Goal: Contribute content: Contribute content

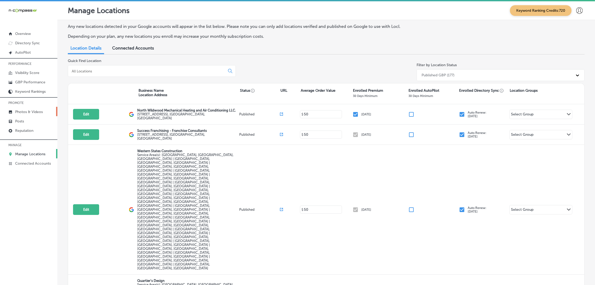
click at [25, 110] on p "Photos & Videos" at bounding box center [29, 112] width 28 height 4
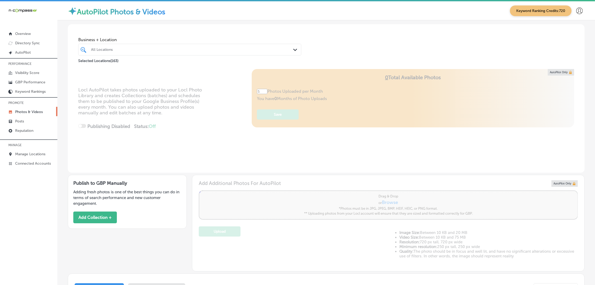
click at [169, 49] on div "All Locations" at bounding box center [192, 49] width 203 height 4
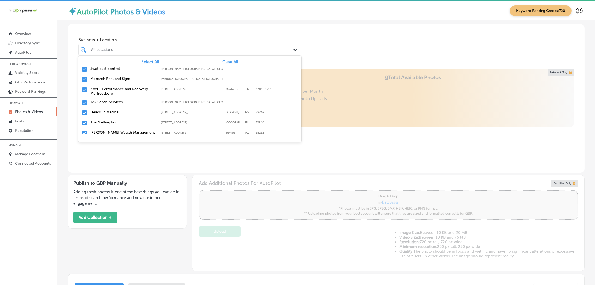
click at [222, 62] on span "Clear All" at bounding box center [230, 61] width 16 height 5
click at [347, 36] on div "Business + Location option focused, 1 of 164. 164 results available. Use Up and…" at bounding box center [326, 44] width 517 height 40
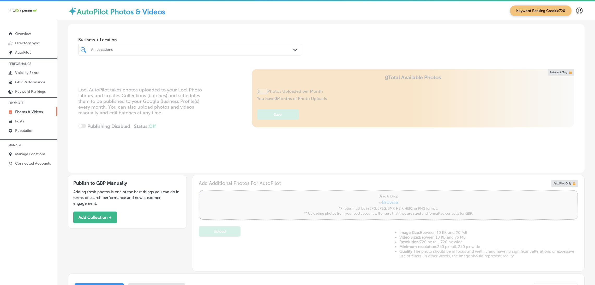
type input "0"
click at [98, 181] on button "Add Collection +" at bounding box center [95, 218] width 44 height 12
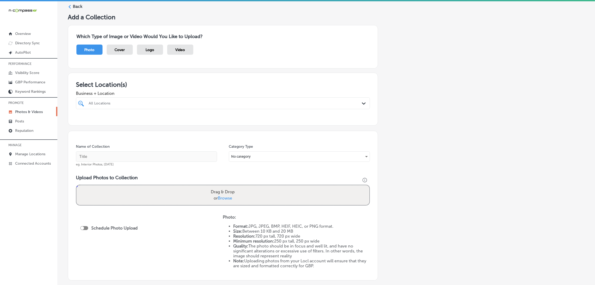
scroll to position [39, 0]
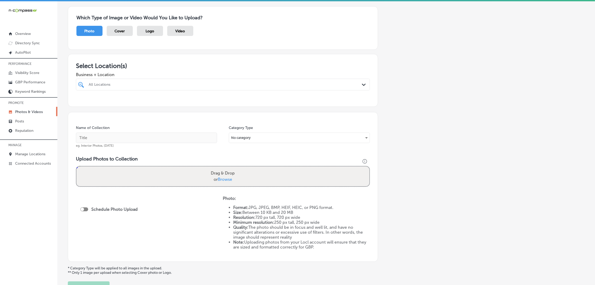
click at [136, 81] on div at bounding box center [209, 84] width 242 height 7
click at [132, 105] on label "Able Restoration" at bounding box center [131, 104] width 87 height 4
type input "able re"
click at [401, 133] on div "Add a Collection Which Type of Image or Video Would You Like to Upload? Photo C…" at bounding box center [326, 145] width 517 height 300
click at [171, 132] on div "Name of Collection eg. Interior Photos, [DATE]" at bounding box center [146, 137] width 141 height 22
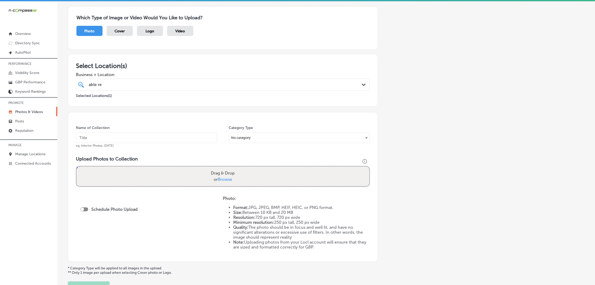
click at [143, 127] on div "Name of Collection eg. Interior Photos, [DATE]" at bounding box center [146, 137] width 141 height 22
click at [142, 133] on input "text" at bounding box center [146, 138] width 141 height 10
click at [135, 138] on input "Able-Restoration-able" at bounding box center [146, 138] width 141 height 10
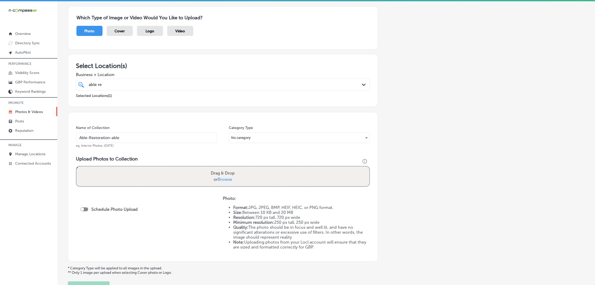
click at [152, 139] on input "Able-Restoration-able" at bounding box center [146, 138] width 141 height 10
type input "Able-Restoration-able-services"
click at [143, 142] on input "Able-Restoration-able-services" at bounding box center [146, 138] width 141 height 10
click at [143, 141] on input "Able-Restoration-able-services" at bounding box center [146, 138] width 141 height 10
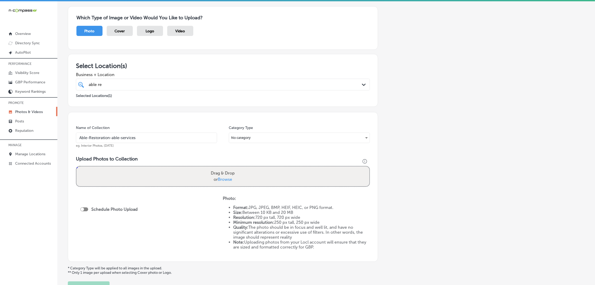
click at [143, 141] on input "Able-Restoration-able-services" at bounding box center [146, 138] width 141 height 10
click at [152, 116] on div "Name of Collection Able-Restoration-able-services eg. Interior Photos, [DATE] C…" at bounding box center [223, 187] width 310 height 150
click at [156, 138] on input "Able-Restoration-able-services" at bounding box center [146, 138] width 141 height 10
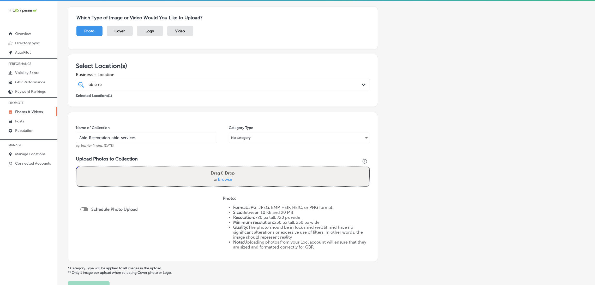
click at [155, 121] on div "Name of Collection Able-Restoration-able-services eg. Interior Photos, [DATE] C…" at bounding box center [223, 187] width 310 height 150
click at [155, 76] on span "Business + Location" at bounding box center [223, 74] width 294 height 5
click at [154, 85] on div "able re able re" at bounding box center [209, 84] width 242 height 7
click at [172, 71] on div "Business + Location option [STREET_ADDRESS]. option focused, 1 of 164. 2 result…" at bounding box center [223, 80] width 294 height 21
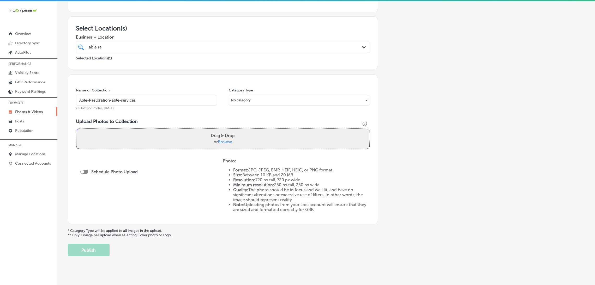
scroll to position [78, 0]
click at [195, 133] on div "Drag & Drop or Browse" at bounding box center [222, 138] width 293 height 20
click at [76, 128] on input "Drag & Drop or Browse" at bounding box center [222, 129] width 293 height 2
type input "C:\fakepath\Able Restoration-6.png"
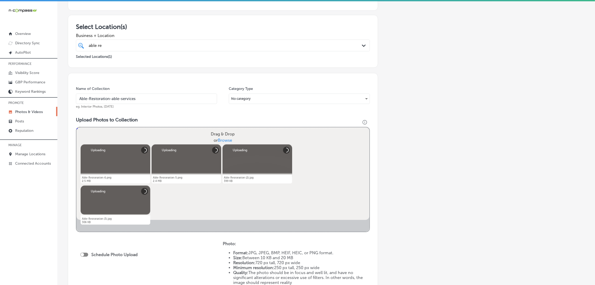
scroll to position [117, 0]
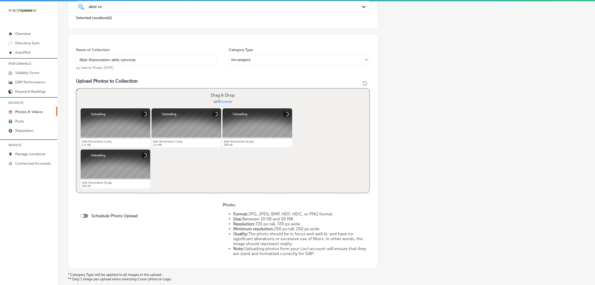
click at [86, 181] on div at bounding box center [84, 216] width 8 height 4
checkbox input "true"
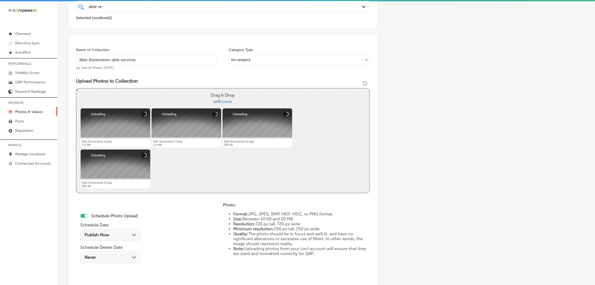
click at [103, 181] on span "Publish Now" at bounding box center [97, 235] width 25 height 5
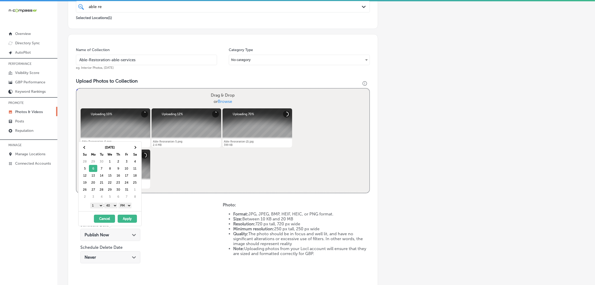
click at [124, 181] on select "AM PM" at bounding box center [124, 206] width 13 height 6
click at [112, 181] on select "00 10 20 30 40 50" at bounding box center [110, 206] width 13 height 6
click at [99, 181] on select "1 2 3 4 5 6 7 8 9 10 11 12" at bounding box center [96, 206] width 13 height 6
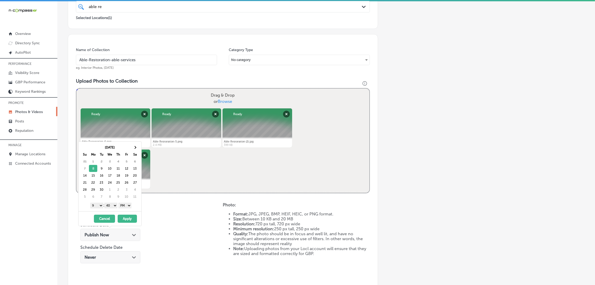
click at [126, 181] on button "Apply" at bounding box center [127, 219] width 19 height 8
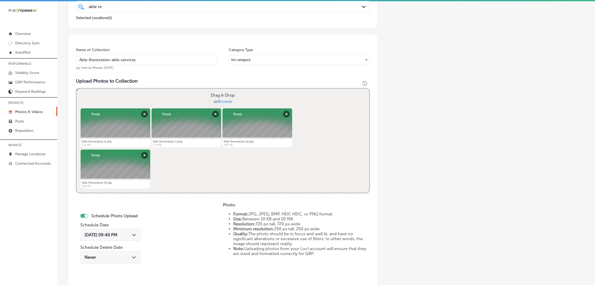
click at [133, 181] on div "[DATE] 09:40 PM Path Created with Sketch." at bounding box center [110, 235] width 60 height 12
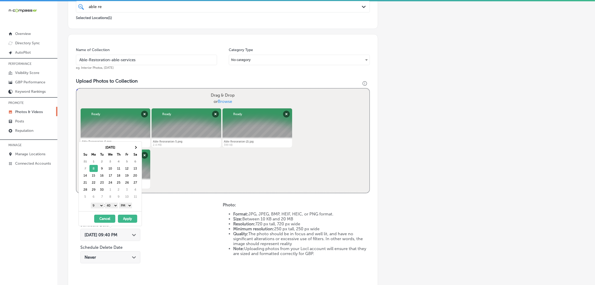
click at [115, 181] on select "00 10 20 30 40 50" at bounding box center [111, 206] width 13 height 6
click at [136, 181] on button "Apply" at bounding box center [127, 219] width 19 height 8
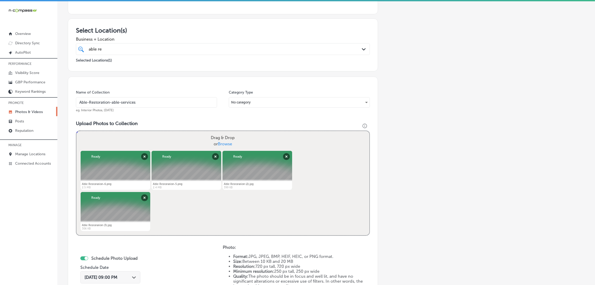
scroll to position [39, 0]
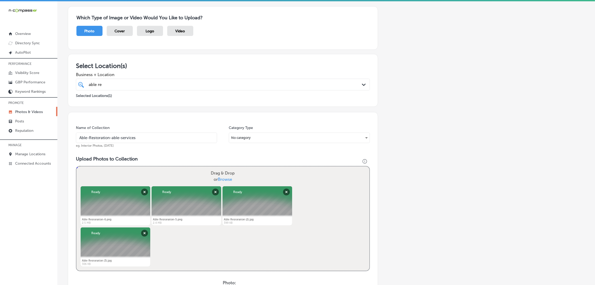
click at [145, 139] on input "Able-Restoration-able-services" at bounding box center [146, 138] width 141 height 10
click at [323, 151] on div "Name of Collection Able-Restoration-able-services eg. Interior Photos, [DATE] C…" at bounding box center [223, 243] width 310 height 262
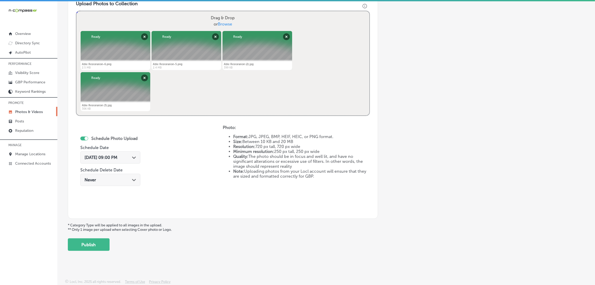
scroll to position [1, 0]
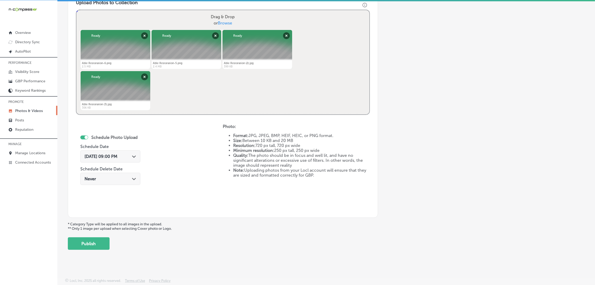
drag, startPoint x: 103, startPoint y: 244, endPoint x: 202, endPoint y: 186, distance: 116.0
click at [202, 181] on div "Add a Collection Which Type of Image or Video Would You Like to Upload? Photo C…" at bounding box center [326, 44] width 517 height 412
click at [117, 156] on span "[DATE] 09:00 PM" at bounding box center [101, 156] width 33 height 5
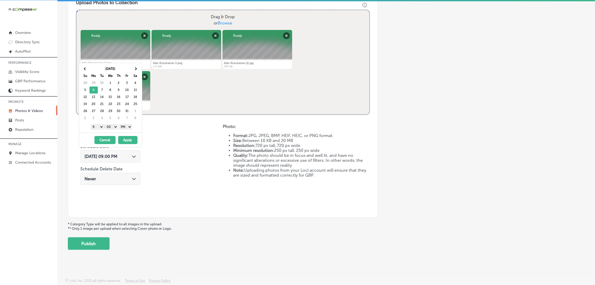
click at [123, 141] on button "Apply" at bounding box center [127, 140] width 19 height 8
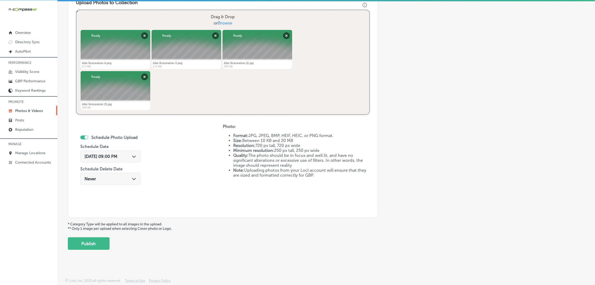
click at [116, 153] on div "[DATE] 09:00 PM Path Created with Sketch." at bounding box center [110, 157] width 60 height 12
click at [168, 154] on div "Schedule Photo Upload Schedule Date [DATE] 09:00 PM Path Created with Sketch. S…" at bounding box center [149, 167] width 147 height 86
click at [109, 181] on div "Add a Collection Which Type of Image or Video Would You Like to Upload? Photo C…" at bounding box center [326, 44] width 517 height 412
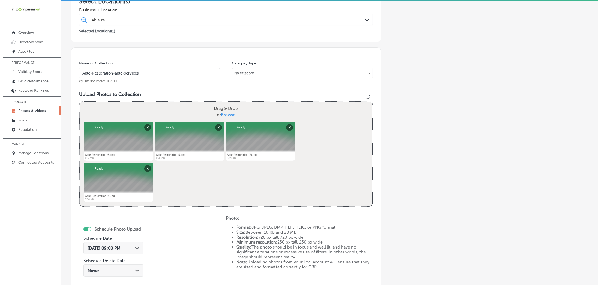
scroll to position [195, 0]
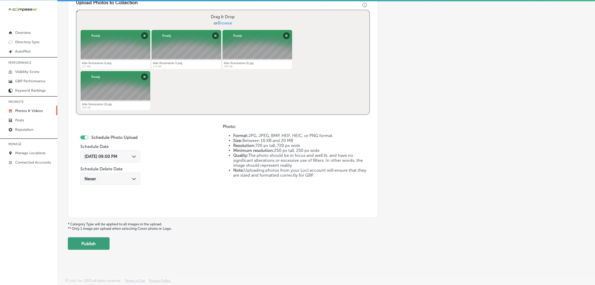
click at [80, 181] on button "Publish" at bounding box center [89, 244] width 42 height 13
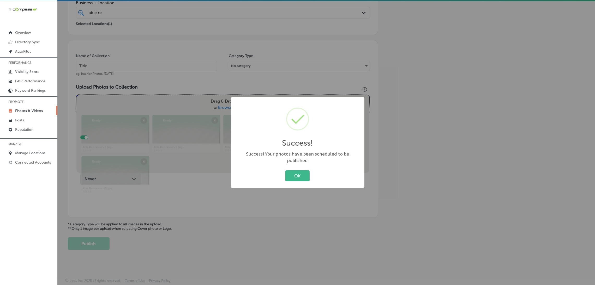
scroll to position [110, 0]
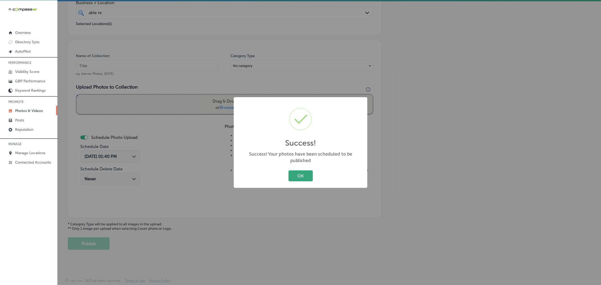
click at [299, 174] on button "OK" at bounding box center [301, 176] width 24 height 11
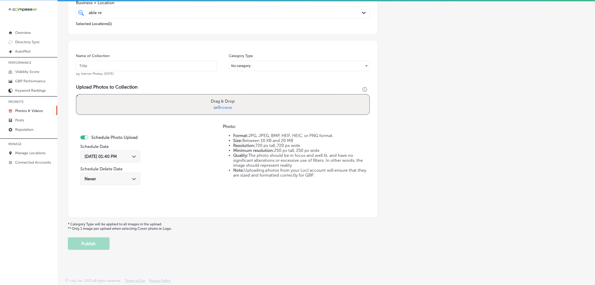
click at [148, 66] on input "text" at bounding box center [146, 66] width 141 height 10
paste input "Able-Restoration-able-services"
type input "Able-Restoration-able-services"
click at [218, 109] on span "Browse" at bounding box center [225, 107] width 14 height 5
click at [217, 96] on input "Drag & Drop or Browse" at bounding box center [222, 96] width 293 height 2
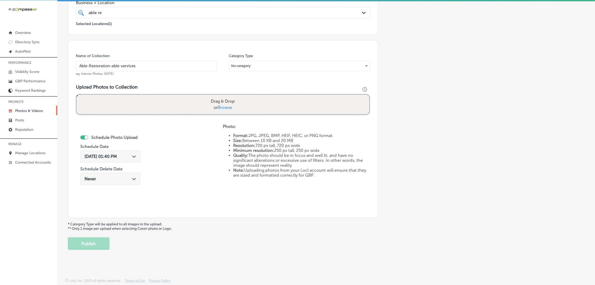
type input "C:\fakepath\Able Restoration (4).jpg"
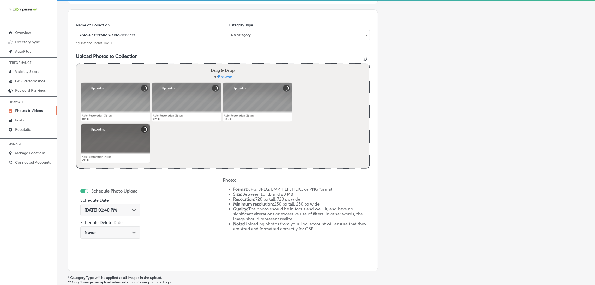
scroll to position [150, 0]
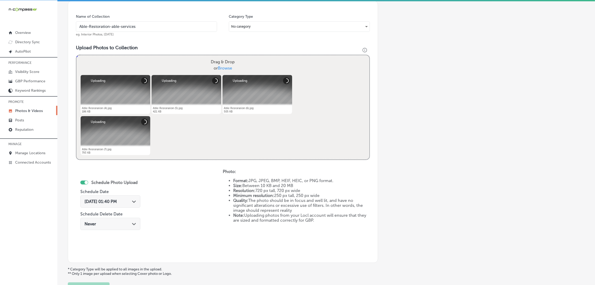
click at [117, 181] on span "[DATE] 01:40 PM" at bounding box center [101, 201] width 32 height 5
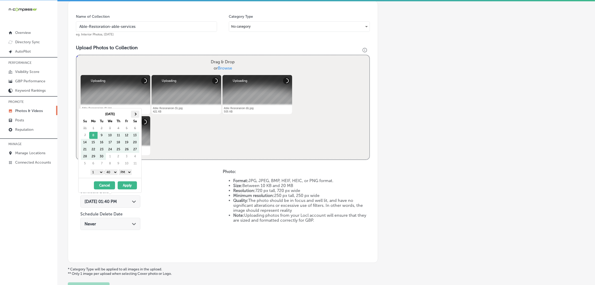
click at [136, 116] on th at bounding box center [135, 114] width 8 height 7
click at [113, 172] on select "00 10 20 30 40 50" at bounding box center [111, 173] width 13 height 6
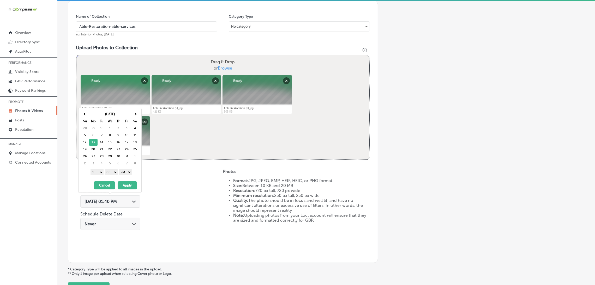
click at [99, 176] on div "1 2 3 4 5 6 7 8 9 10 11 12 : 00 10 20 30 40 50 AM PM" at bounding box center [111, 172] width 61 height 8
click at [96, 171] on select "1 2 3 4 5 6 7 8 9 10 11 12" at bounding box center [97, 173] width 13 height 6
click at [130, 181] on button "Apply" at bounding box center [127, 186] width 19 height 8
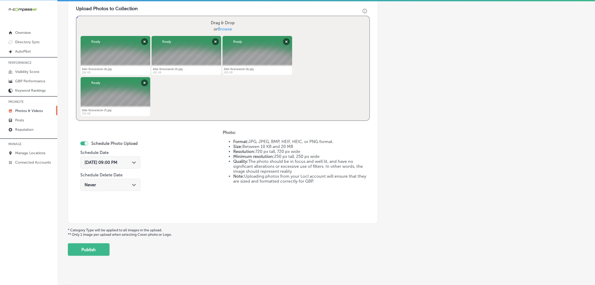
scroll to position [195, 0]
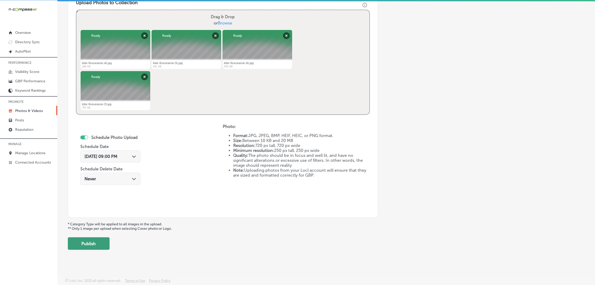
click at [101, 181] on button "Publish" at bounding box center [89, 244] width 42 height 13
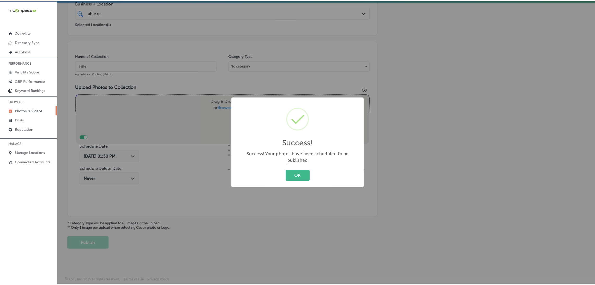
scroll to position [110, 0]
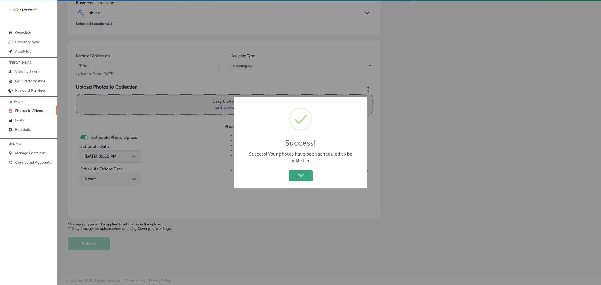
click at [300, 171] on button "OK" at bounding box center [301, 176] width 24 height 11
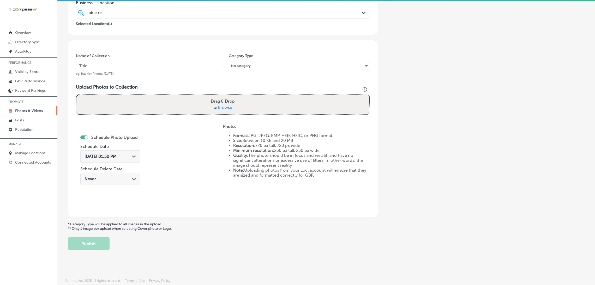
click at [150, 68] on input "text" at bounding box center [146, 66] width 141 height 10
paste input "Able-Restoration-able-services"
type input "Able-Restoration-able-services"
click at [165, 95] on div "Drag & Drop or Browse" at bounding box center [222, 105] width 293 height 20
click at [76, 95] on input "Drag & Drop or Browse" at bounding box center [222, 96] width 293 height 2
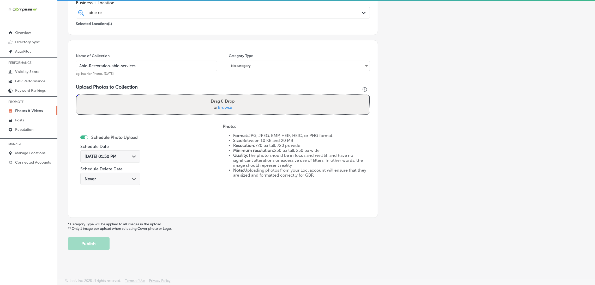
type input "C:\fakepath\Able Restoration (8).jpg"
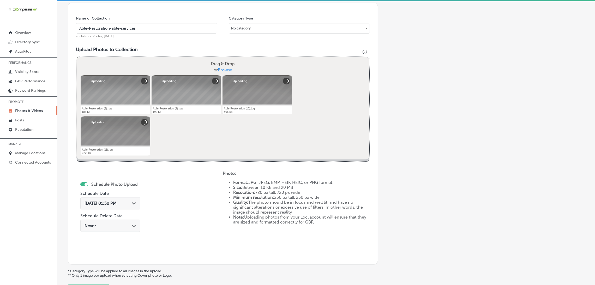
scroll to position [150, 0]
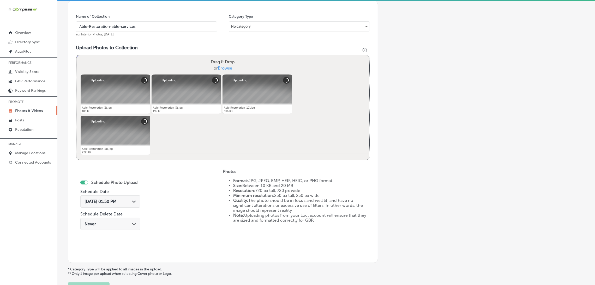
click at [127, 181] on div "[DATE] 01:50 PM Path Created with Sketch." at bounding box center [111, 201] width 52 height 5
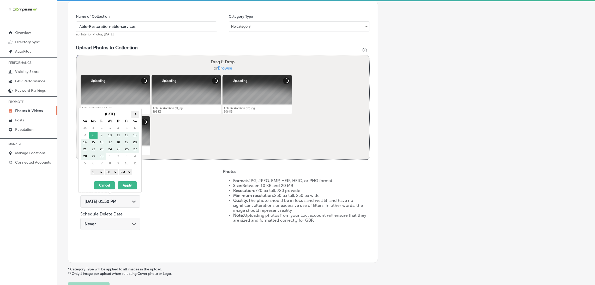
click at [135, 113] on span at bounding box center [135, 114] width 3 height 3
drag, startPoint x: 113, startPoint y: 173, endPoint x: 113, endPoint y: 169, distance: 4.2
click at [113, 173] on select "00 10 20 30 40 50" at bounding box center [111, 173] width 13 height 6
click at [99, 174] on select "1 2 3 4 5 6 7 8 9 10 11 12" at bounding box center [97, 173] width 13 height 6
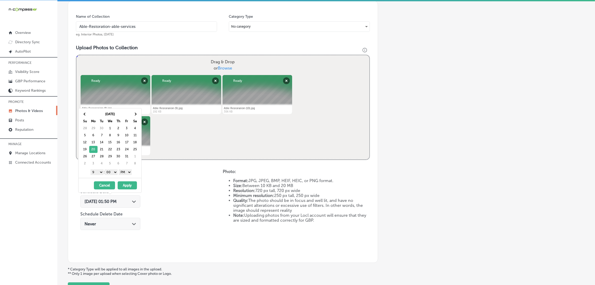
click at [125, 181] on button "Apply" at bounding box center [127, 186] width 19 height 8
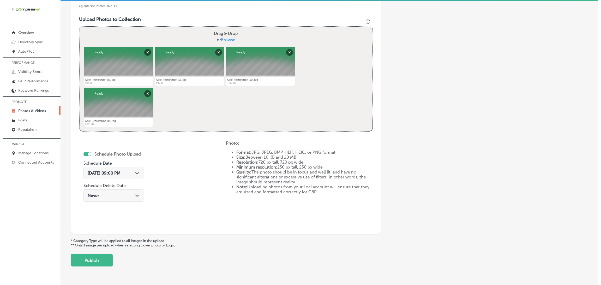
scroll to position [195, 0]
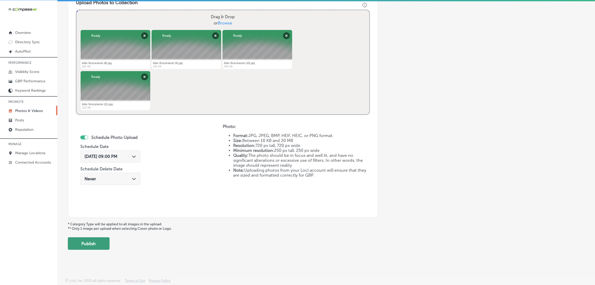
drag, startPoint x: 100, startPoint y: 252, endPoint x: 98, endPoint y: 244, distance: 7.5
click at [100, 181] on div "Back Add a Collection Which Type of Image or Video Would You Like to Upload? Ph…" at bounding box center [326, 39] width 538 height 430
click at [98, 181] on button "Publish" at bounding box center [89, 244] width 42 height 13
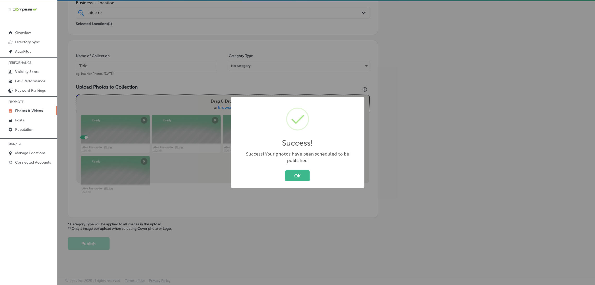
scroll to position [110, 0]
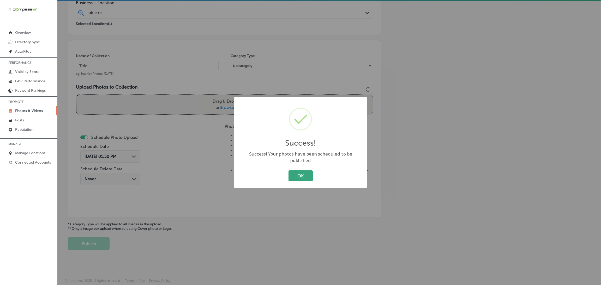
click at [301, 171] on button "OK" at bounding box center [301, 176] width 24 height 11
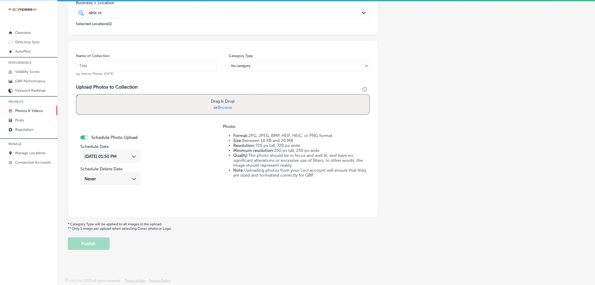
click at [151, 67] on input "text" at bounding box center [146, 66] width 141 height 10
paste input "Able-Restoration-able-services"
type input "Able-Restoration-able-services"
click at [169, 95] on div "Drag & Drop or Browse" at bounding box center [222, 105] width 293 height 20
click at [76, 95] on input "Drag & Drop or Browse" at bounding box center [222, 96] width 293 height 2
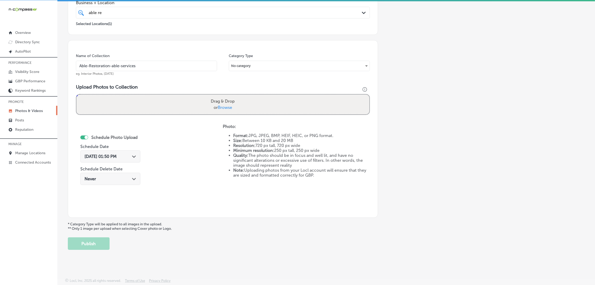
type input "C:\fakepath\Able Restoration (12).jpg"
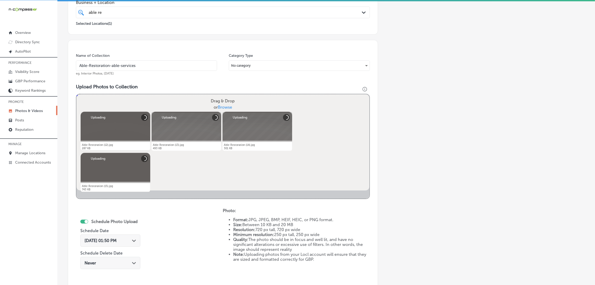
scroll to position [189, 0]
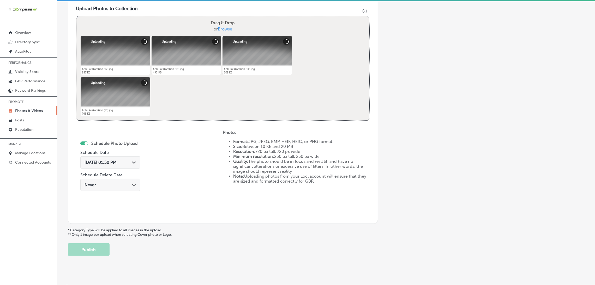
drag, startPoint x: 100, startPoint y: 161, endPoint x: 105, endPoint y: 166, distance: 7.2
click at [100, 162] on span "[DATE] 01:50 PM" at bounding box center [101, 162] width 32 height 5
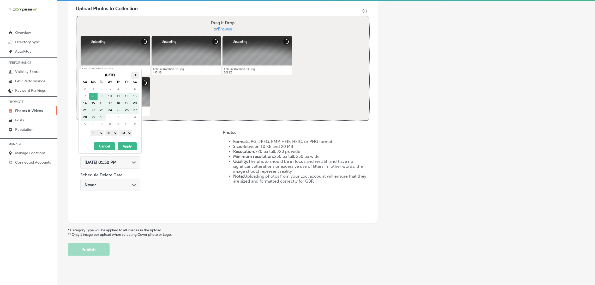
click at [133, 76] on th at bounding box center [135, 75] width 8 height 7
click at [113, 135] on select "00 10 20 30 40 50" at bounding box center [111, 133] width 13 height 6
click at [97, 134] on select "1 2 3 4 5 6 7 8 9 10 11 12" at bounding box center [97, 133] width 13 height 6
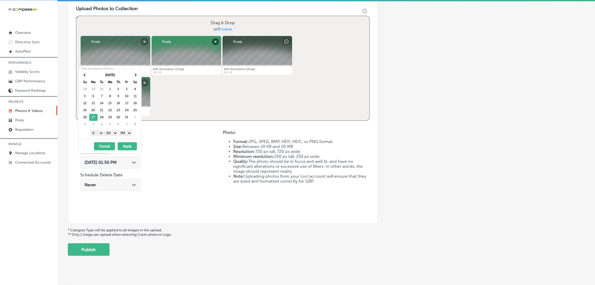
click at [129, 152] on div "[DATE] - [DATE] Cancel Apply" at bounding box center [110, 146] width 63 height 15
click at [129, 151] on button "Apply" at bounding box center [127, 146] width 19 height 8
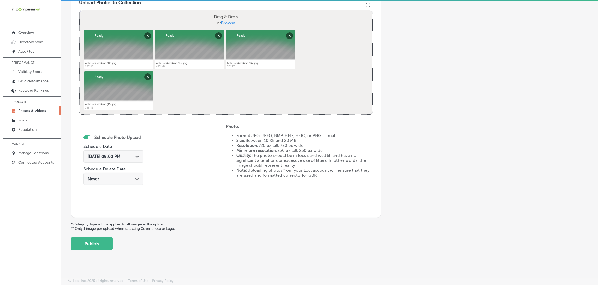
scroll to position [195, 0]
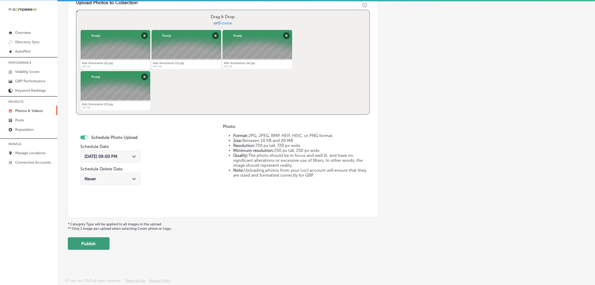
click at [90, 181] on button "Publish" at bounding box center [89, 244] width 42 height 13
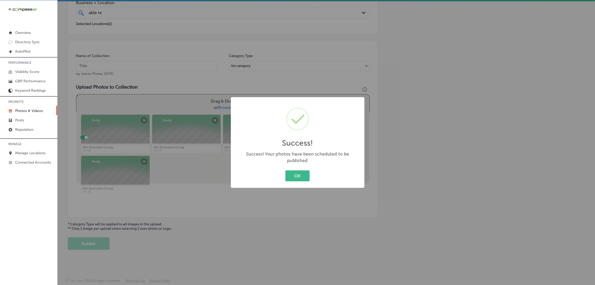
scroll to position [110, 0]
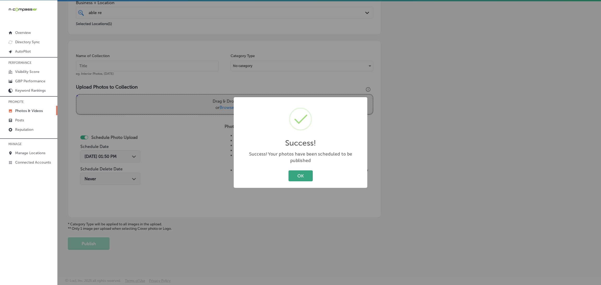
click at [295, 177] on button "OK" at bounding box center [301, 176] width 24 height 11
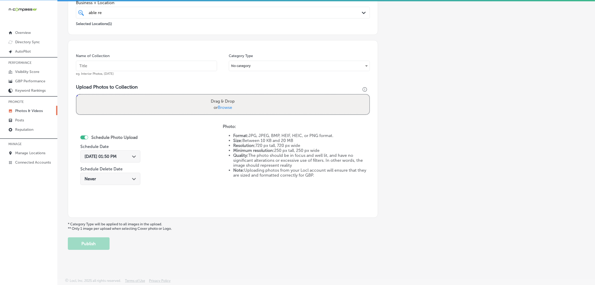
click at [161, 71] on div "Name of Collection eg. Interior Photos, [DATE]" at bounding box center [146, 64] width 141 height 22
click at [160, 65] on input "text" at bounding box center [146, 66] width 141 height 10
paste input "Able-Restoration-able-services"
type input "Able-Restoration-able-services"
click at [228, 105] on span "Browse" at bounding box center [225, 107] width 14 height 5
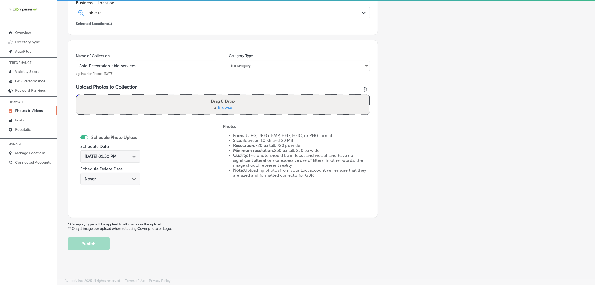
click at [228, 96] on input "Drag & Drop or Browse" at bounding box center [222, 96] width 293 height 2
type input "C:\fakepath\Able Restoration (16).jpg"
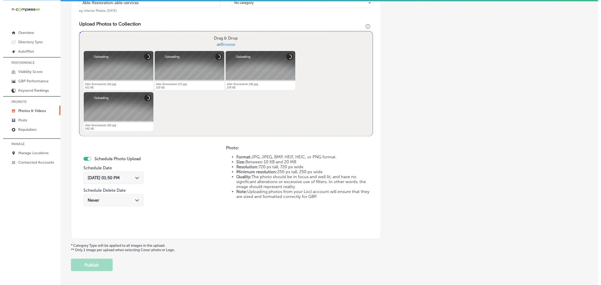
scroll to position [189, 0]
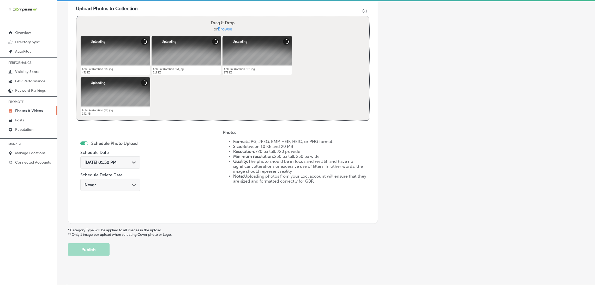
click at [132, 155] on div "[DATE] 01:50 PM Path Created with Sketch." at bounding box center [110, 163] width 60 height 17
click at [132, 162] on icon "Path Created with Sketch." at bounding box center [134, 163] width 4 height 2
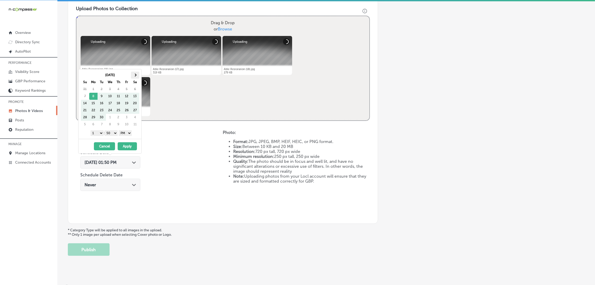
click at [136, 74] on th at bounding box center [135, 75] width 8 height 7
click at [117, 134] on select "00 10 20 30 40 50" at bounding box center [111, 133] width 13 height 6
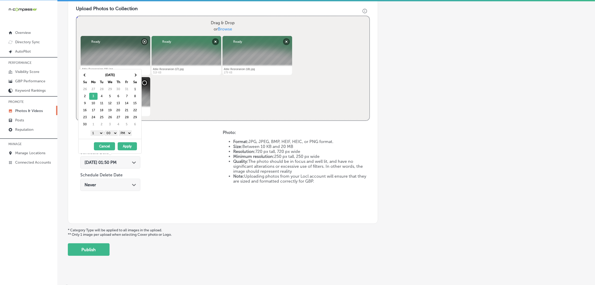
click at [96, 134] on select "1 2 3 4 5 6 7 8 9 10 11 12" at bounding box center [97, 133] width 13 height 6
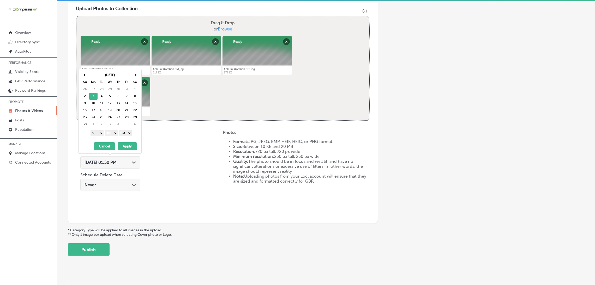
click at [126, 147] on button "Apply" at bounding box center [127, 146] width 19 height 8
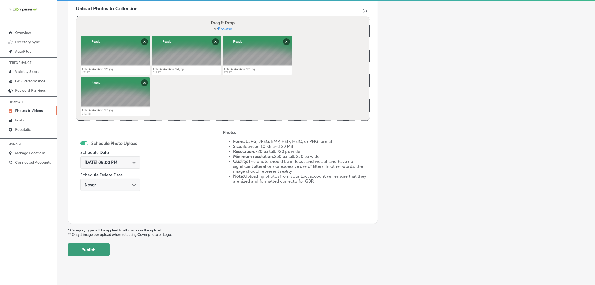
click at [102, 181] on button "Publish" at bounding box center [89, 250] width 42 height 13
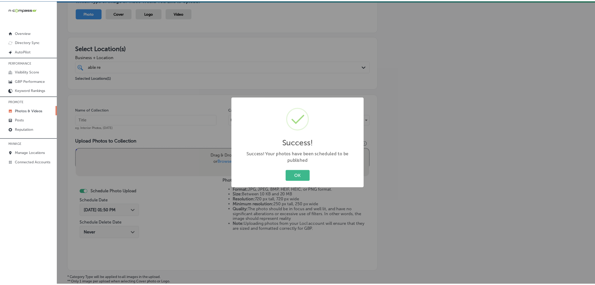
scroll to position [0, 0]
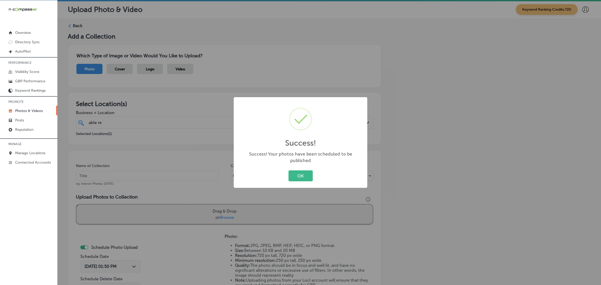
click at [290, 174] on button "OK" at bounding box center [301, 176] width 24 height 11
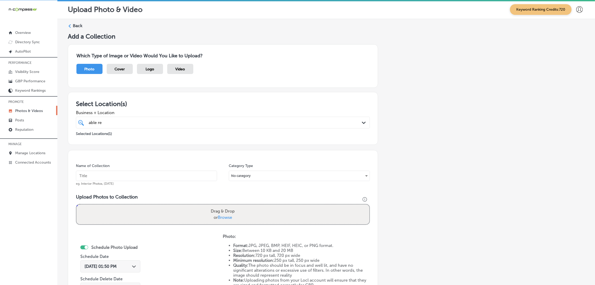
click at [156, 174] on input "text" at bounding box center [146, 176] width 141 height 10
paste input "Able-Restoration-able-services"
type input "Able-Restoration-able-services"
click at [221, 181] on label "Drag & Drop or Browse" at bounding box center [223, 214] width 28 height 17
click at [221, 181] on input "Drag & Drop or Browse" at bounding box center [222, 206] width 293 height 2
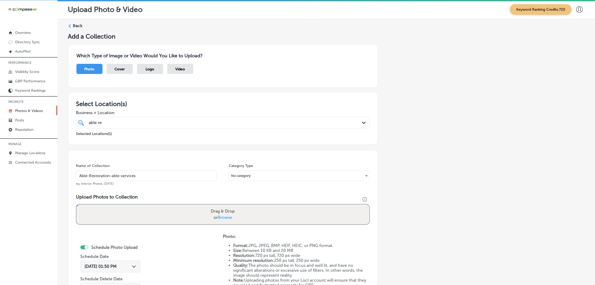
type input "C:\fakepath\Able Restoration (20).jpg"
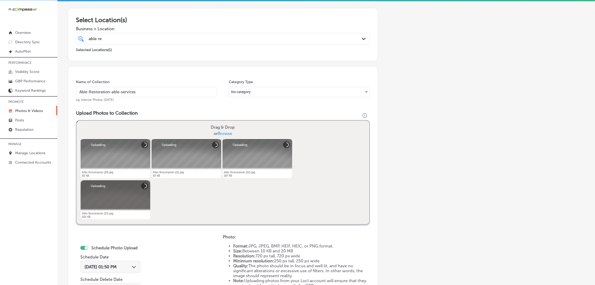
scroll to position [117, 0]
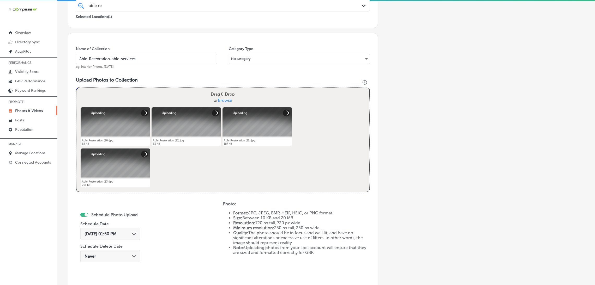
click at [115, 181] on div "[DATE] 01:50 PM Path Created with Sketch." at bounding box center [110, 234] width 60 height 12
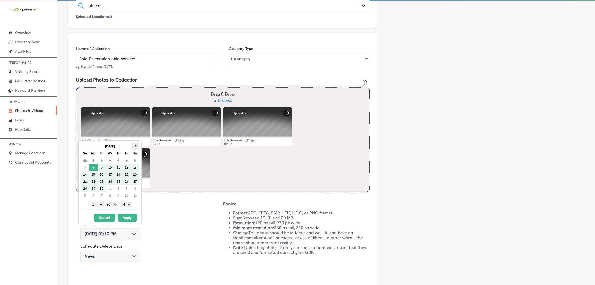
click at [134, 146] on th at bounding box center [135, 146] width 8 height 7
click at [111, 181] on select "00 10 20 30 40 50" at bounding box center [111, 205] width 13 height 6
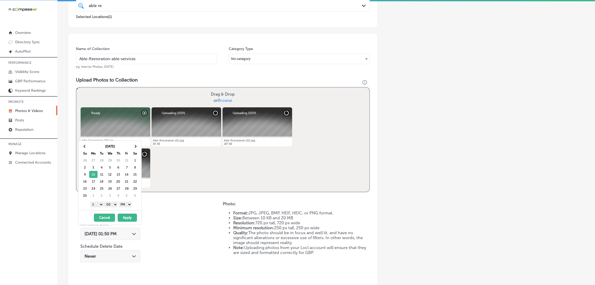
click at [99, 181] on select "1 2 3 4 5 6 7 8 9 10 11 12" at bounding box center [97, 205] width 13 height 6
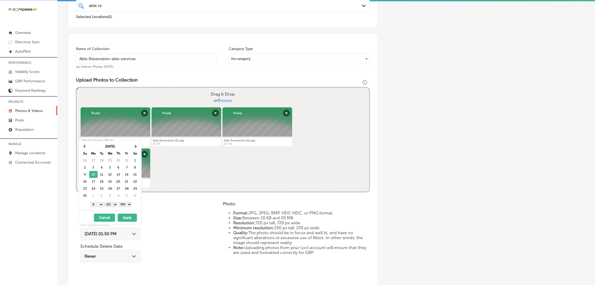
click at [127, 181] on button "Apply" at bounding box center [127, 218] width 19 height 8
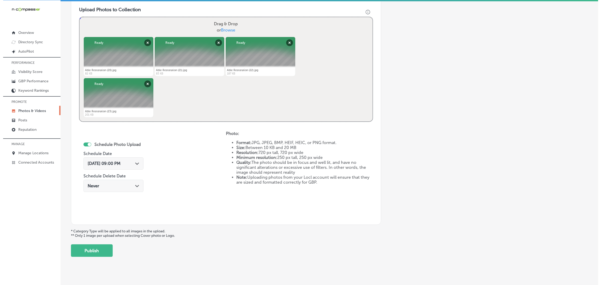
scroll to position [195, 0]
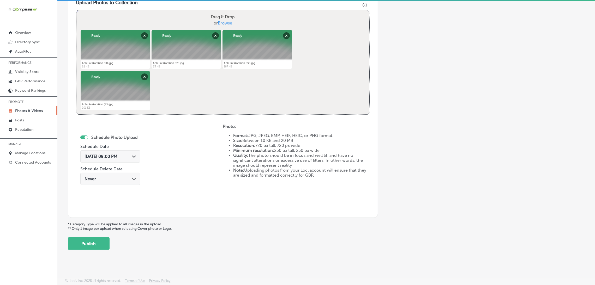
click at [77, 181] on button "Publish" at bounding box center [89, 244] width 42 height 13
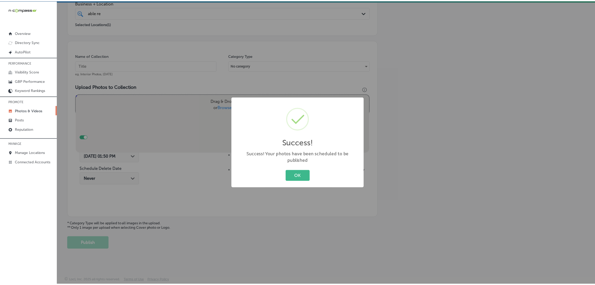
scroll to position [110, 0]
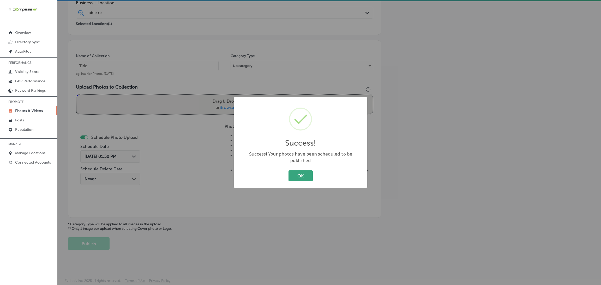
click at [292, 171] on button "OK" at bounding box center [301, 176] width 24 height 11
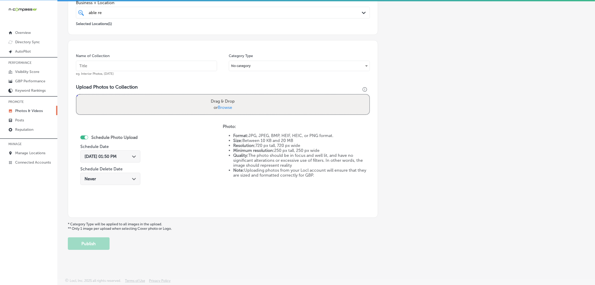
click at [152, 68] on input "text" at bounding box center [146, 66] width 141 height 10
paste input "Able-Restoration-able-services"
type input "Able-Restoration-able-services"
click at [216, 101] on label "Drag & Drop or Browse" at bounding box center [223, 104] width 28 height 17
click at [216, 96] on input "Drag & Drop or Browse" at bounding box center [222, 96] width 293 height 2
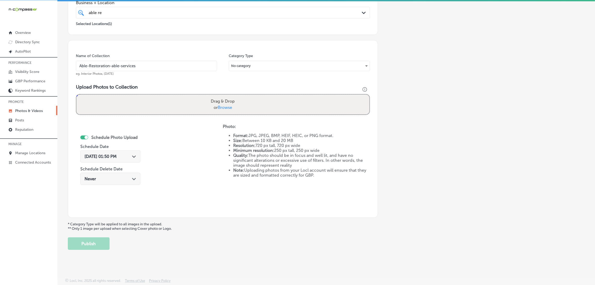
type input "C:\fakepath\Able Restoration (24).jpg"
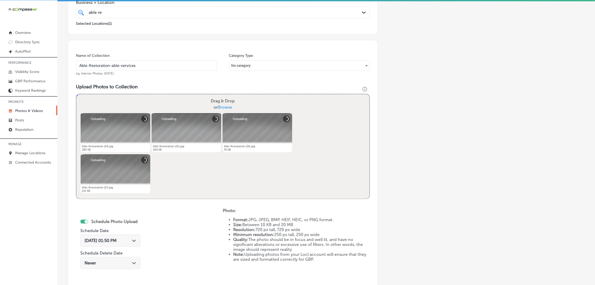
click at [127, 181] on div "[DATE] 01:50 PM Path Created with Sketch." at bounding box center [110, 241] width 60 height 12
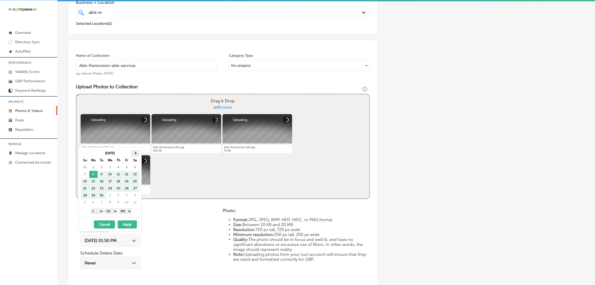
click at [133, 152] on th at bounding box center [135, 153] width 8 height 7
click at [111, 181] on select "00 10 20 30 40 50" at bounding box center [111, 212] width 13 height 6
drag, startPoint x: 96, startPoint y: 212, endPoint x: 98, endPoint y: 220, distance: 7.8
click at [96, 181] on select "1 2 3 4 5 6 7 8 9 10 11 12" at bounding box center [97, 212] width 13 height 6
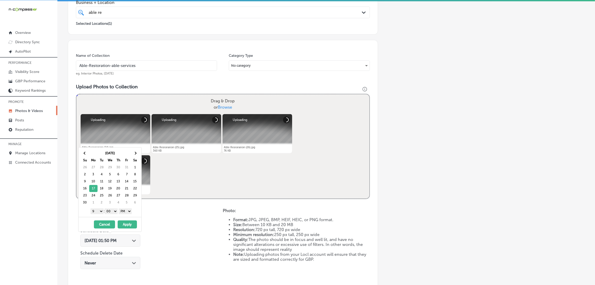
click at [130, 181] on button "Apply" at bounding box center [127, 225] width 19 height 8
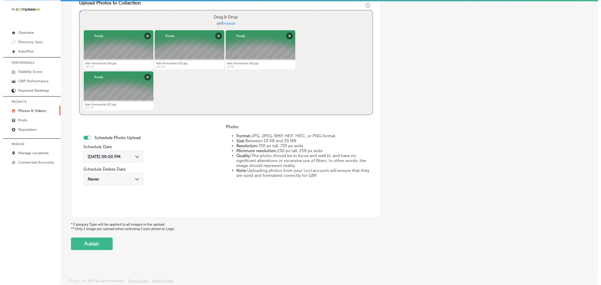
scroll to position [195, 0]
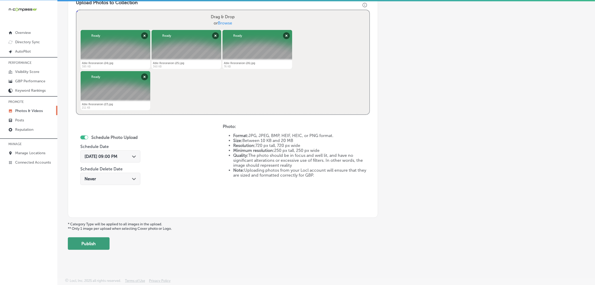
click at [101, 181] on button "Publish" at bounding box center [89, 244] width 42 height 13
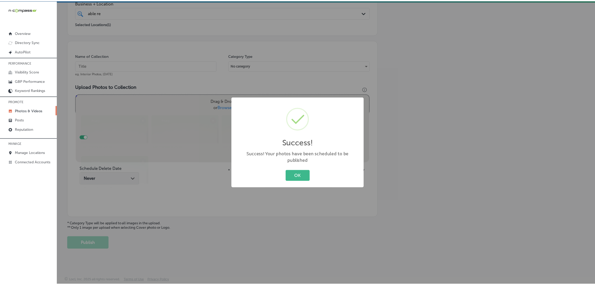
scroll to position [70, 0]
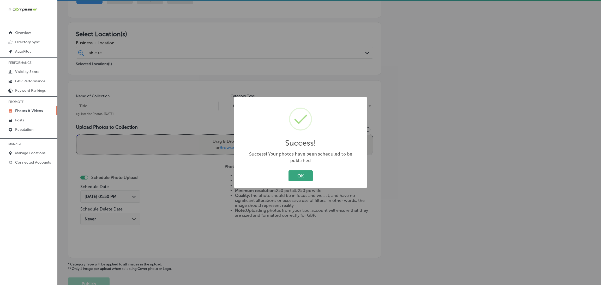
click at [309, 171] on button "OK" at bounding box center [301, 176] width 24 height 11
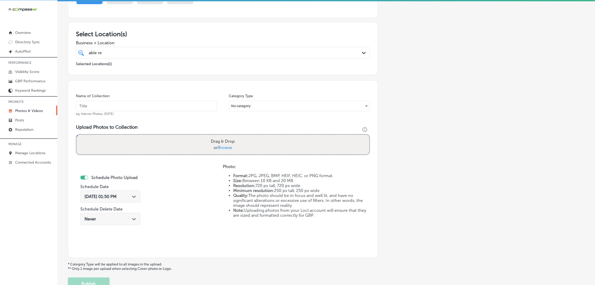
click at [200, 108] on input "text" at bounding box center [146, 106] width 141 height 10
paste input "Able-Restoration-able-services"
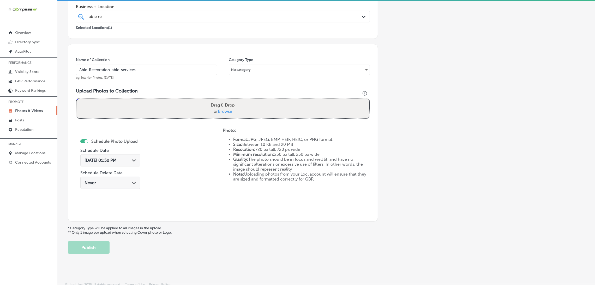
scroll to position [110, 0]
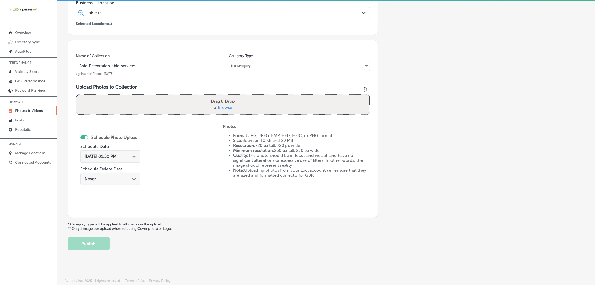
type input "Able-Restoration-able-services"
click at [188, 103] on div "Drag & Drop or Browse" at bounding box center [222, 105] width 293 height 20
click at [76, 95] on input "Drag & Drop or Browse" at bounding box center [222, 96] width 293 height 2
type input "C:\fakepath\Able Restoration (28).jpg"
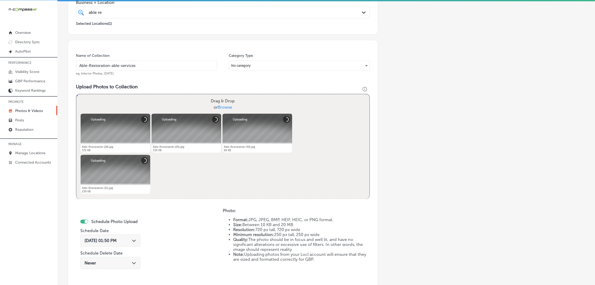
click at [105, 181] on div "[DATE] 01:50 PM Path Created with Sketch." at bounding box center [110, 241] width 60 height 12
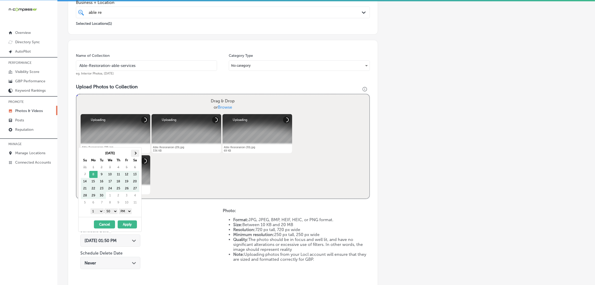
click at [134, 154] on th at bounding box center [135, 153] width 8 height 7
click at [114, 181] on select "00 10 20 30 40 50" at bounding box center [111, 212] width 13 height 6
click at [100, 181] on select "1 2 3 4 5 6 7 8 9 10 11 12" at bounding box center [97, 212] width 13 height 6
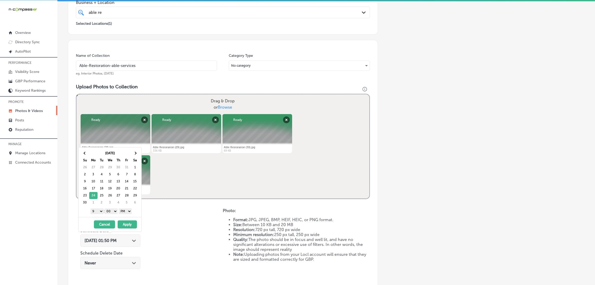
click at [126, 181] on button "Apply" at bounding box center [127, 225] width 19 height 8
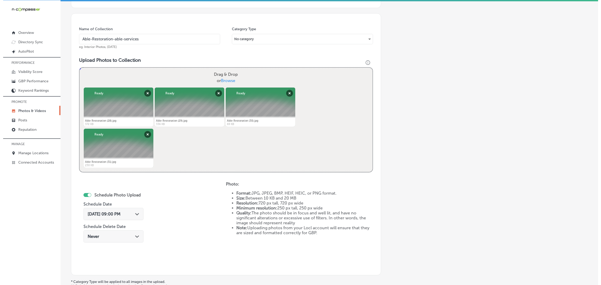
scroll to position [195, 0]
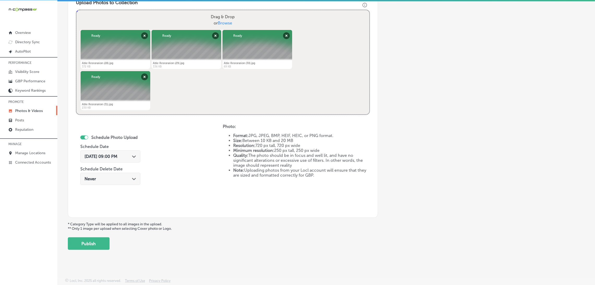
click at [104, 181] on button "Publish" at bounding box center [89, 244] width 42 height 13
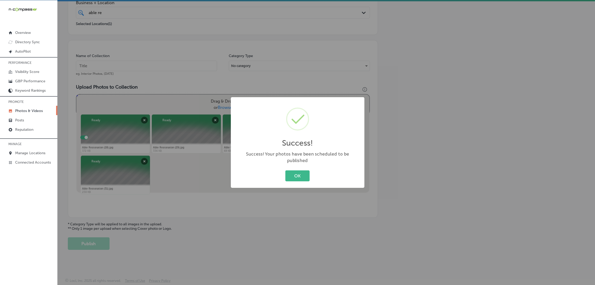
scroll to position [110, 0]
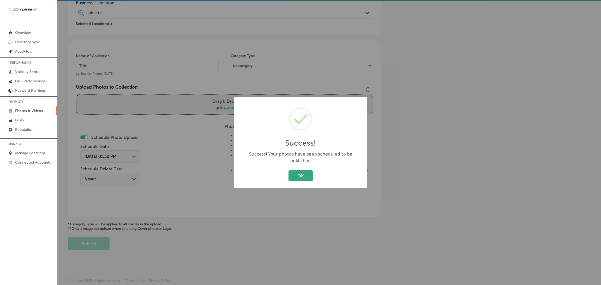
drag, startPoint x: 303, startPoint y: 162, endPoint x: 303, endPoint y: 168, distance: 5.7
click at [303, 163] on div "Success! × Success! Your photos have been scheduled to be published OK Cancel" at bounding box center [301, 142] width 134 height 91
click at [302, 172] on button "OK" at bounding box center [301, 176] width 24 height 11
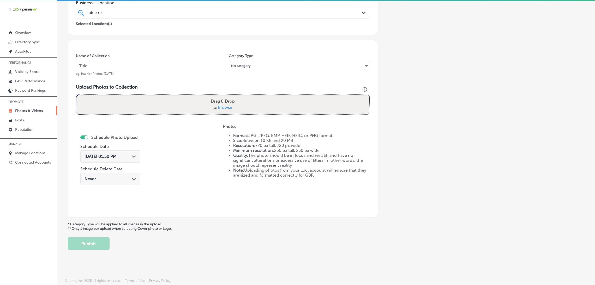
click at [170, 68] on input "text" at bounding box center [146, 66] width 141 height 10
paste input "Able-Restoration-able-services"
type input "Able-Restoration-able-services"
click at [161, 101] on div "Drag & Drop or Browse" at bounding box center [222, 105] width 293 height 20
click at [76, 95] on input "Drag & Drop or Browse" at bounding box center [222, 96] width 293 height 2
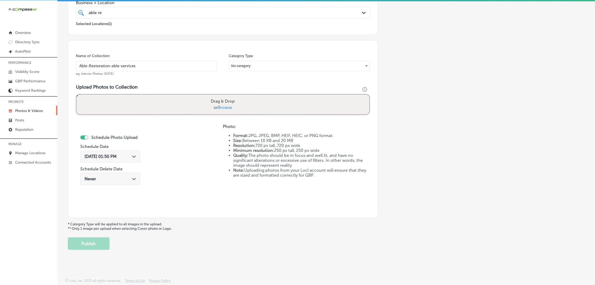
type input "C:\fakepath\Able Restoration (32).jpg"
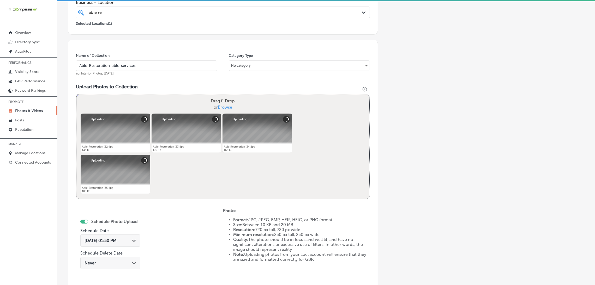
click at [112, 181] on span "[DATE] 01:50 PM" at bounding box center [101, 240] width 32 height 5
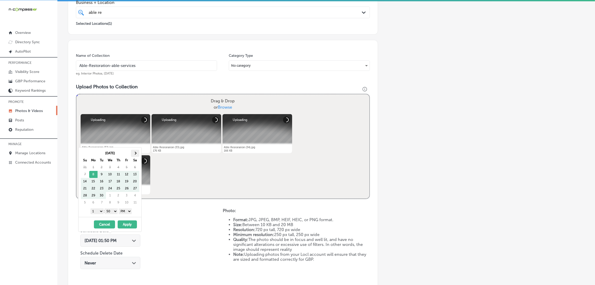
click at [134, 152] on th at bounding box center [135, 153] width 8 height 7
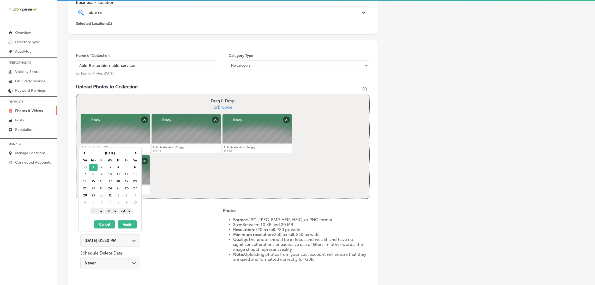
click at [111, 181] on select "00 10 20 30 40 50" at bounding box center [111, 212] width 13 height 6
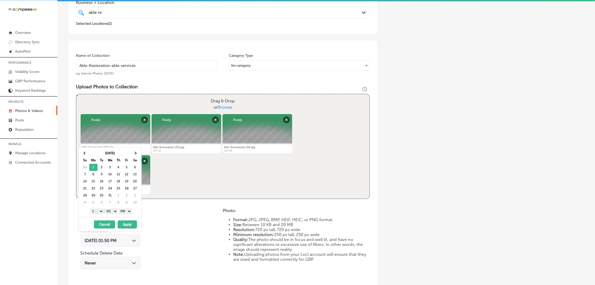
click at [100, 181] on select "1 2 3 4 5 6 7 8 9 10 11 12" at bounding box center [97, 212] width 13 height 6
click at [133, 181] on button "Apply" at bounding box center [127, 225] width 19 height 8
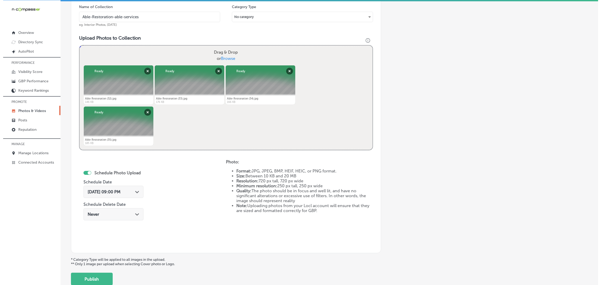
scroll to position [189, 0]
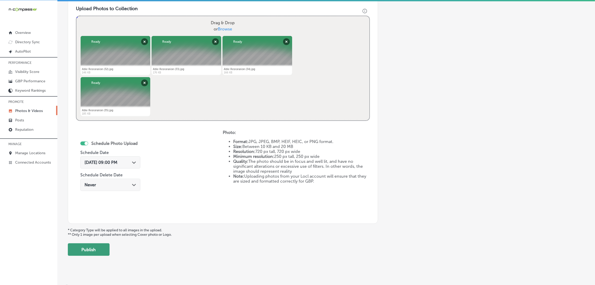
click at [105, 181] on button "Publish" at bounding box center [89, 250] width 42 height 13
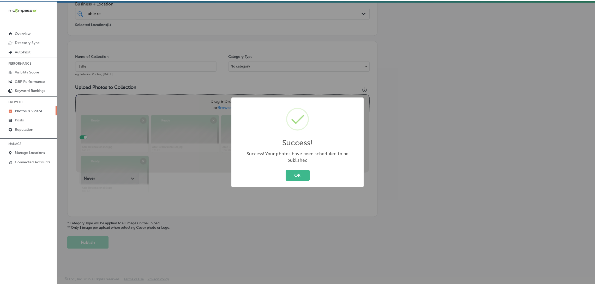
scroll to position [110, 0]
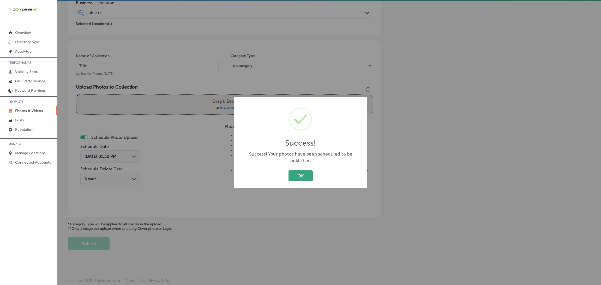
click at [305, 173] on button "OK" at bounding box center [301, 176] width 24 height 11
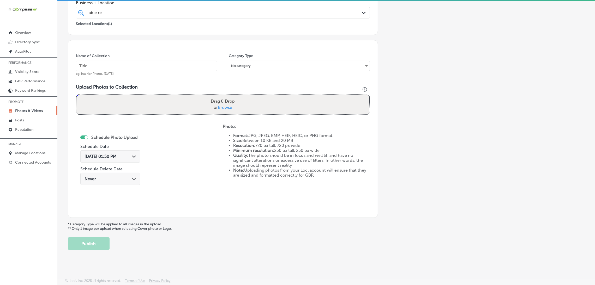
click at [103, 57] on label "Name of Collection" at bounding box center [93, 56] width 34 height 4
click at [108, 65] on input "text" at bounding box center [146, 66] width 141 height 10
paste input "Able-Restoration-able-services"
type input "Able-Restoration-able-services"
click at [165, 109] on div "Drag & Drop or Browse" at bounding box center [222, 105] width 293 height 20
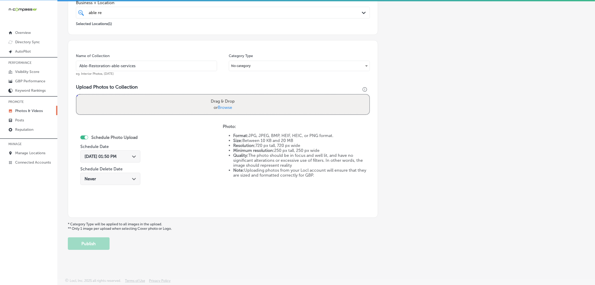
click at [76, 95] on input "Drag & Drop or Browse" at bounding box center [222, 96] width 293 height 2
type input "C:\fakepath\Able Restoration (36).jpg"
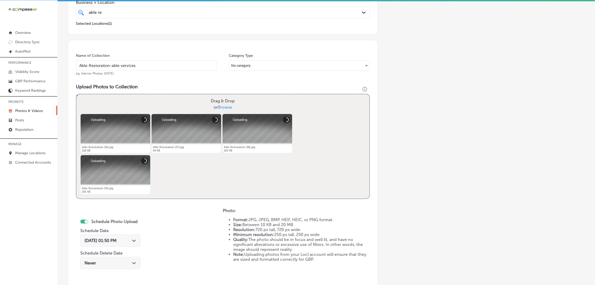
click at [121, 181] on div "[DATE] 01:50 PM Path Created with Sketch." at bounding box center [110, 241] width 60 height 12
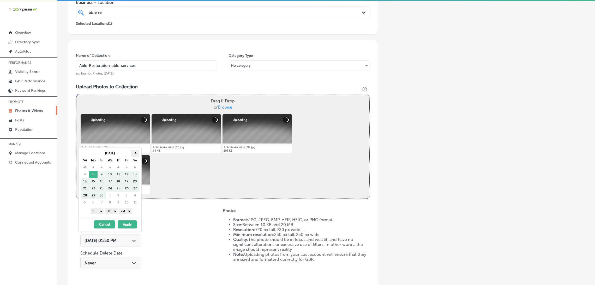
click at [135, 152] on span at bounding box center [135, 153] width 3 height 3
click at [115, 181] on select "00 10 20 30 40 50" at bounding box center [111, 212] width 13 height 6
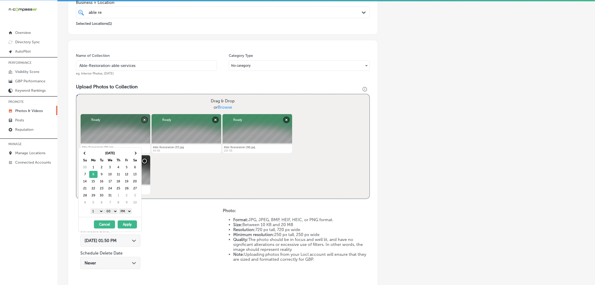
click at [98, 181] on select "1 2 3 4 5 6 7 8 9 10 11 12" at bounding box center [97, 212] width 13 height 6
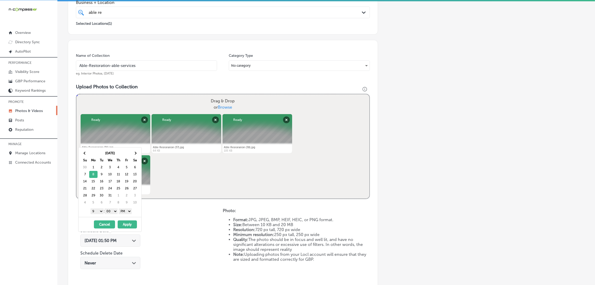
click at [127, 181] on button "Apply" at bounding box center [127, 225] width 19 height 8
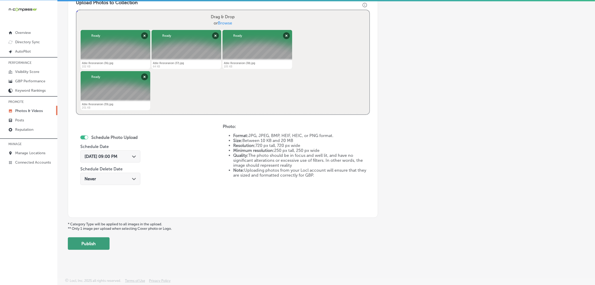
click at [90, 181] on button "Publish" at bounding box center [89, 244] width 42 height 13
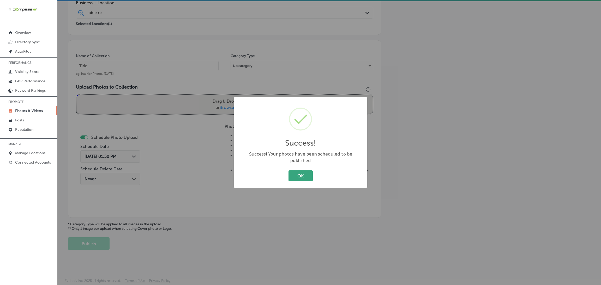
click at [297, 171] on button "OK" at bounding box center [301, 176] width 24 height 11
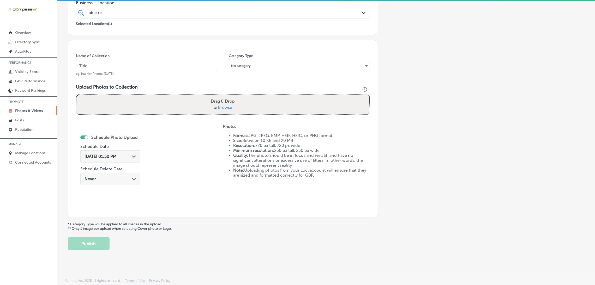
click at [177, 68] on input "text" at bounding box center [146, 66] width 141 height 10
paste input "Able-Restoration-able-services"
type input "Able-Restoration-able-services"
click at [195, 123] on div "Name of Collection Able-Restoration-able-services eg. Interior Photos, [DATE] C…" at bounding box center [223, 129] width 310 height 178
click at [193, 105] on div "Drag & Drop or Browse" at bounding box center [222, 105] width 293 height 20
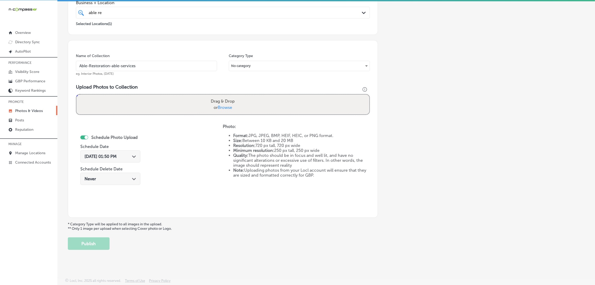
click at [76, 95] on input "Drag & Drop or Browse" at bounding box center [222, 96] width 293 height 2
type input "C:\fakepath\Able Restoration (40).jpg"
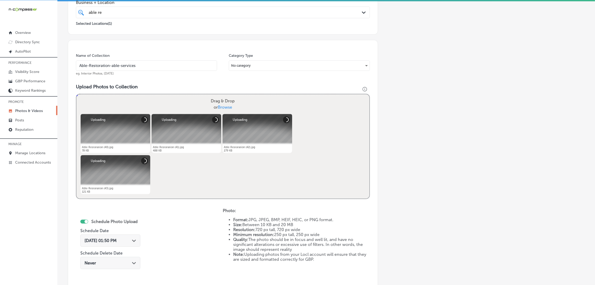
click at [118, 181] on div "[DATE] 01:50 PM Path Created with Sketch." at bounding box center [110, 241] width 60 height 12
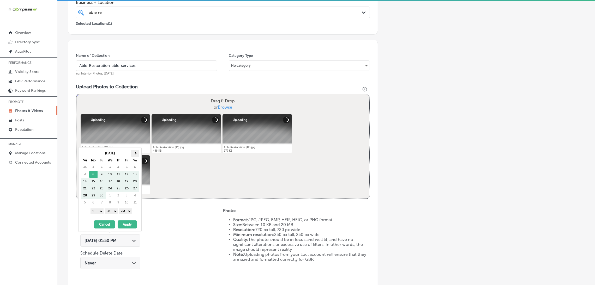
click at [134, 150] on th at bounding box center [135, 153] width 8 height 7
click at [112, 181] on div "1 2 3 4 5 6 7 8 9 10 11 12 : 00 10 20 30 40 50 AM PM" at bounding box center [111, 211] width 61 height 8
click at [115, 181] on select "00 10 20 30 40 50" at bounding box center [111, 212] width 13 height 6
drag, startPoint x: 104, startPoint y: 215, endPoint x: 97, endPoint y: 213, distance: 7.4
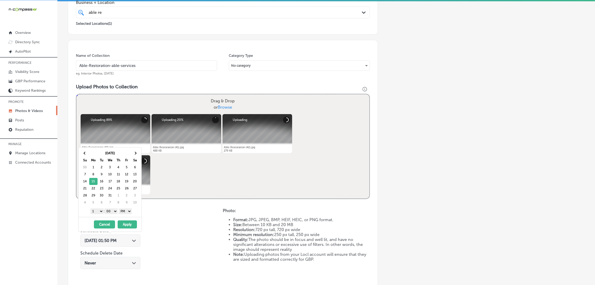
click at [97, 181] on select "1 2 3 4 5 6 7 8 9 10 11 12" at bounding box center [97, 212] width 13 height 6
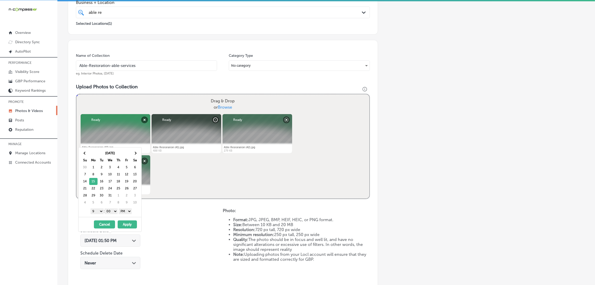
click at [124, 181] on button "Apply" at bounding box center [127, 225] width 19 height 8
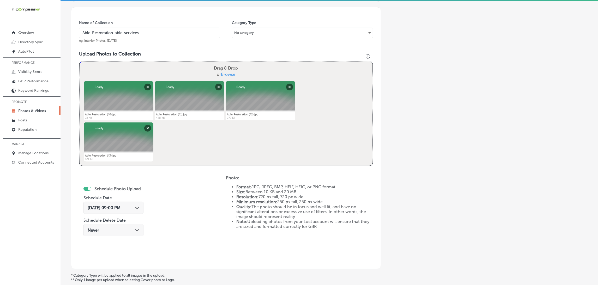
scroll to position [189, 0]
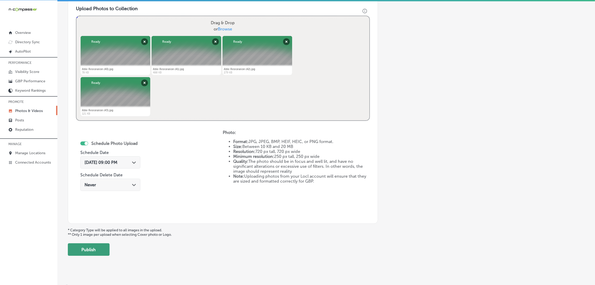
click at [92, 181] on button "Publish" at bounding box center [89, 250] width 42 height 13
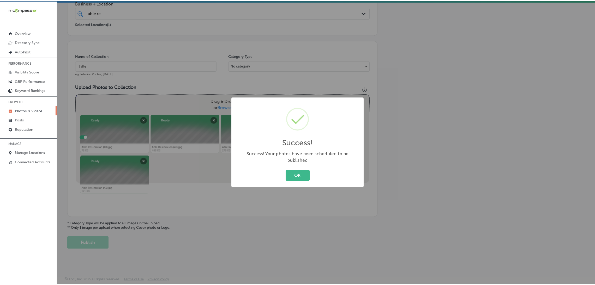
scroll to position [110, 0]
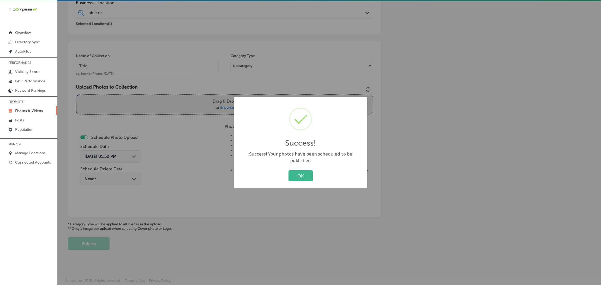
drag, startPoint x: 297, startPoint y: 169, endPoint x: 228, endPoint y: 134, distance: 77.0
click at [297, 171] on button "OK" at bounding box center [301, 176] width 24 height 11
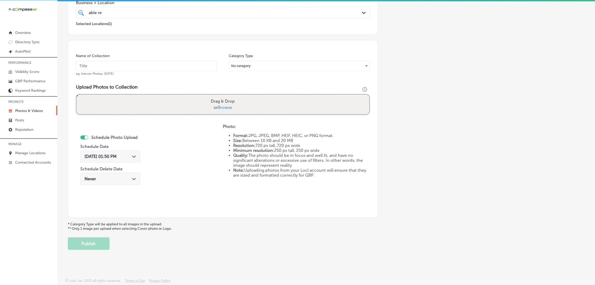
click at [177, 70] on input "text" at bounding box center [146, 66] width 141 height 10
paste input "Able-Restoration-able-services"
type input "Able-Restoration-able-services"
click at [226, 103] on label "Drag & Drop or Browse" at bounding box center [223, 104] width 28 height 17
click at [226, 96] on input "Drag & Drop or Browse" at bounding box center [222, 96] width 293 height 2
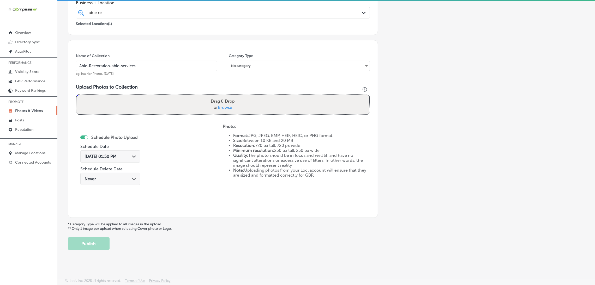
type input "C:\fakepath\Able Restoration (44).jpg"
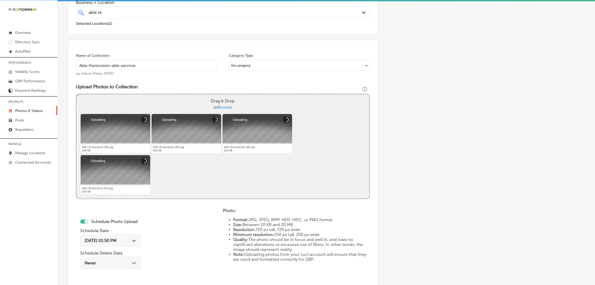
click at [120, 181] on div "[DATE] 01:50 PM Path Created with Sketch." at bounding box center [110, 242] width 60 height 17
click at [120, 181] on div "[DATE] 01:50 PM Path Created with Sketch." at bounding box center [110, 241] width 60 height 12
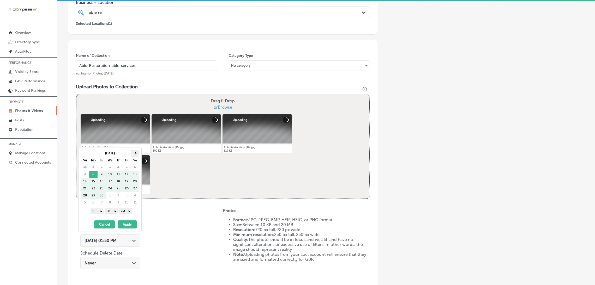
click at [136, 150] on th at bounding box center [135, 153] width 8 height 7
drag, startPoint x: 115, startPoint y: 210, endPoint x: 115, endPoint y: 214, distance: 3.4
click at [115, 181] on select "00 10 20 30 40 50" at bounding box center [111, 212] width 13 height 6
click at [93, 181] on select "1 2 3 4 5 6 7 8 9 10 11 12" at bounding box center [97, 212] width 13 height 6
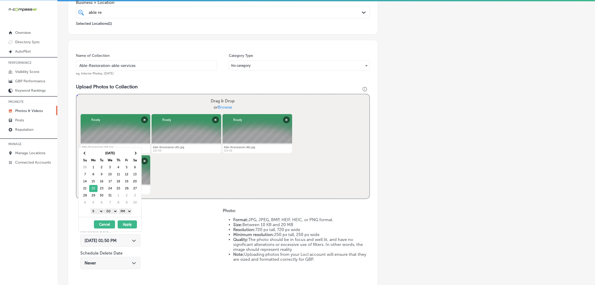
click at [129, 181] on button "Apply" at bounding box center [127, 225] width 19 height 8
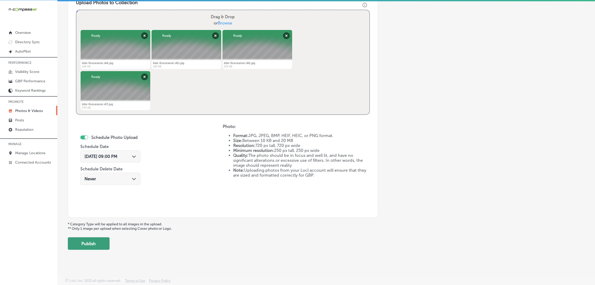
click at [102, 181] on button "Publish" at bounding box center [89, 244] width 42 height 13
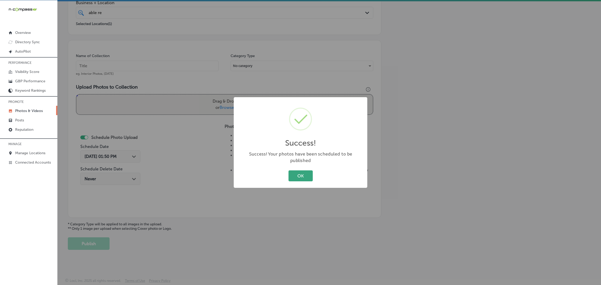
click at [312, 171] on div "OK Cancel" at bounding box center [300, 176] width 123 height 14
drag, startPoint x: 276, startPoint y: 176, endPoint x: 293, endPoint y: 174, distance: 17.3
click at [276, 176] on div "OK Cancel" at bounding box center [300, 176] width 123 height 14
click at [296, 174] on button "OK" at bounding box center [301, 176] width 24 height 11
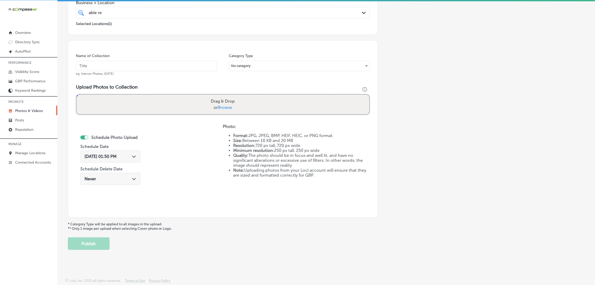
click at [181, 62] on input "text" at bounding box center [146, 66] width 141 height 10
paste input "Able-Restoration-able-services"
type input "Able-Restoration-able-services"
click at [255, 107] on div "Drag & Drop or Browse" at bounding box center [222, 105] width 293 height 20
click at [76, 95] on input "Drag & Drop or Browse" at bounding box center [222, 96] width 293 height 2
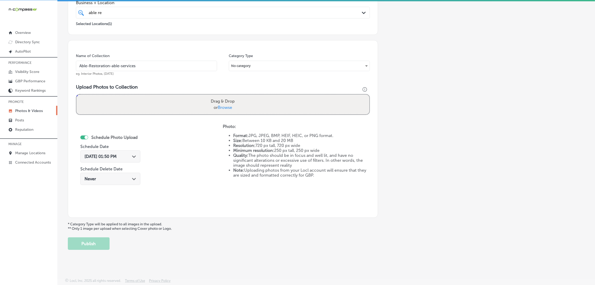
type input "C:\fakepath\Able Restoration (48).jpg"
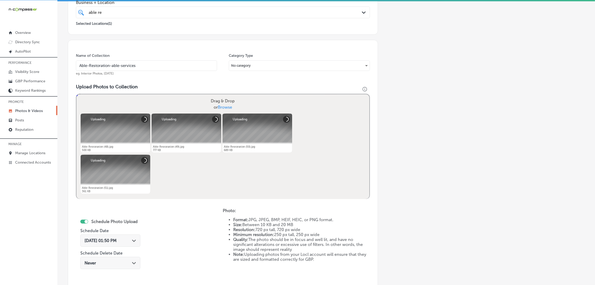
click at [116, 181] on span "[DATE] 01:50 PM" at bounding box center [101, 240] width 32 height 5
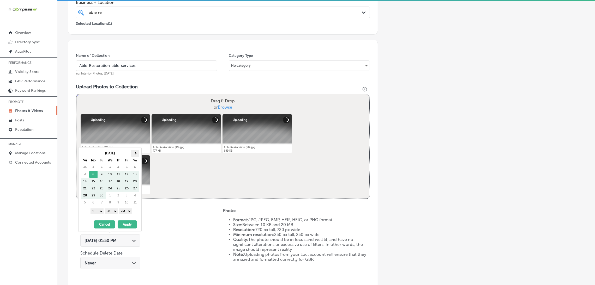
click at [135, 152] on span at bounding box center [135, 153] width 3 height 3
click at [111, 181] on select "00 10 20 30 40 50" at bounding box center [111, 212] width 13 height 6
click at [93, 181] on select "1 2 3 4 5 6 7 8 9 10 11 12" at bounding box center [97, 212] width 13 height 6
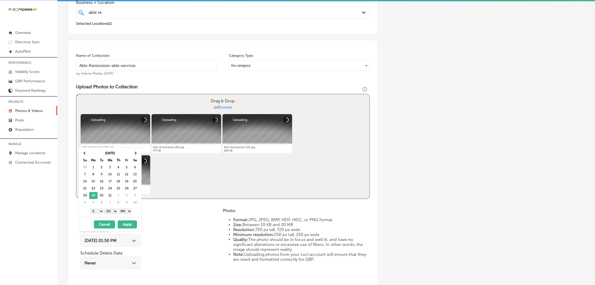
click at [127, 181] on button "Apply" at bounding box center [127, 225] width 19 height 8
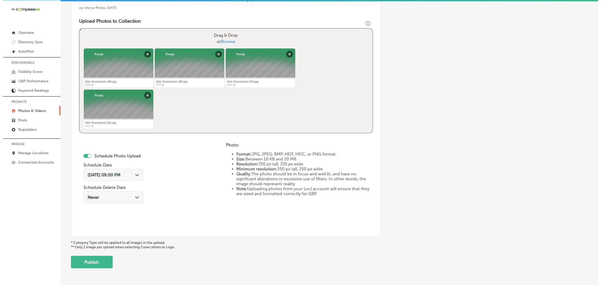
scroll to position [195, 0]
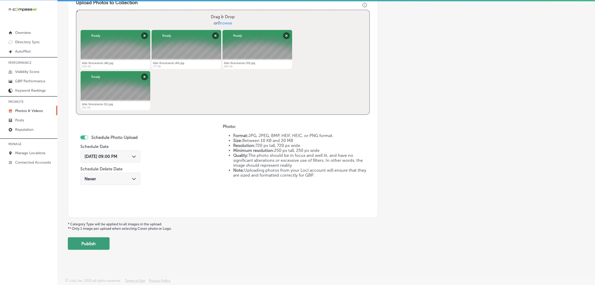
click at [88, 181] on button "Publish" at bounding box center [89, 244] width 42 height 13
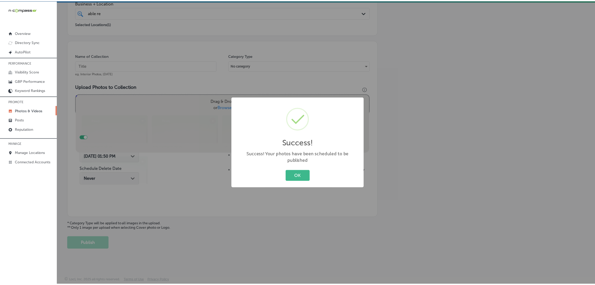
scroll to position [110, 0]
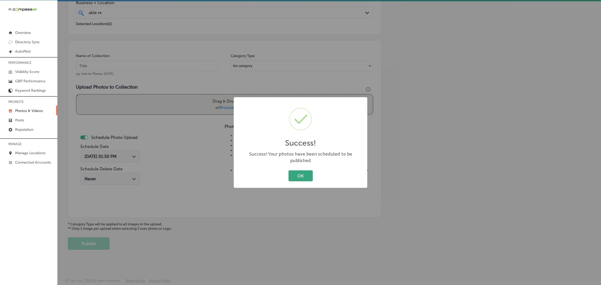
click at [306, 175] on button "OK" at bounding box center [301, 176] width 24 height 11
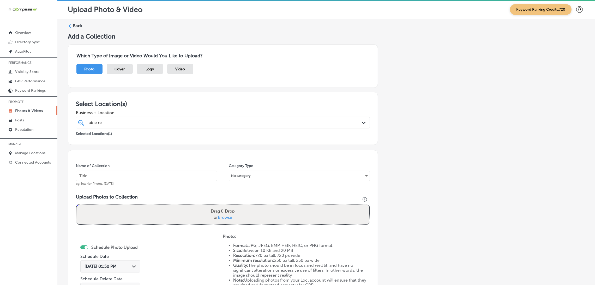
scroll to position [0, 0]
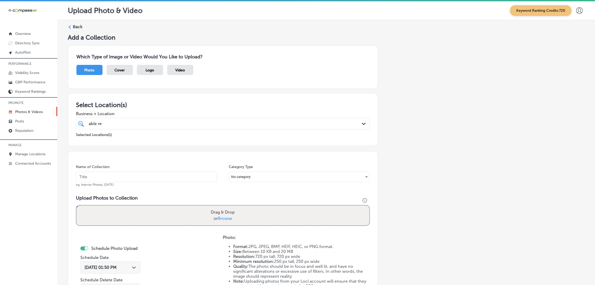
click at [75, 20] on div "Back Add a Collection Which Type of Image or Video Would You Like to Upload? Ph…" at bounding box center [326, 192] width 538 height 345
click at [75, 28] on label "Back" at bounding box center [78, 27] width 10 height 6
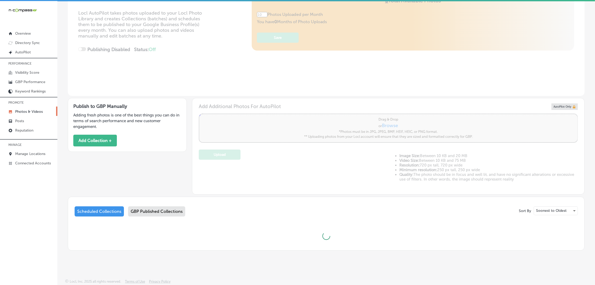
scroll to position [1, 0]
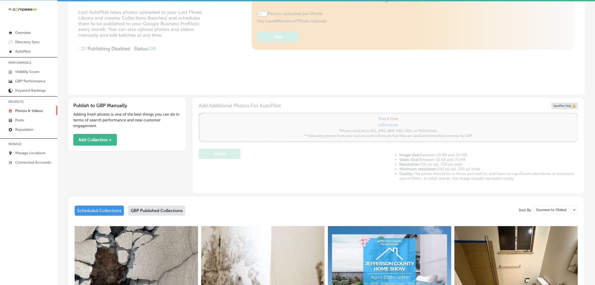
type input "5"
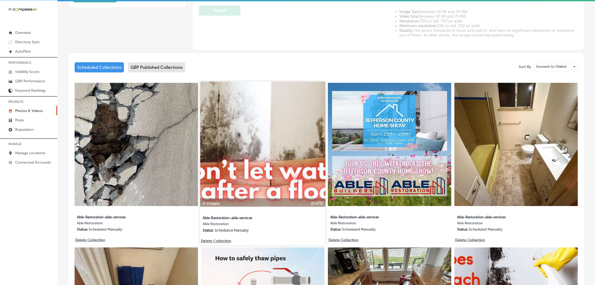
scroll to position [233, 0]
